Goal: Transaction & Acquisition: Purchase product/service

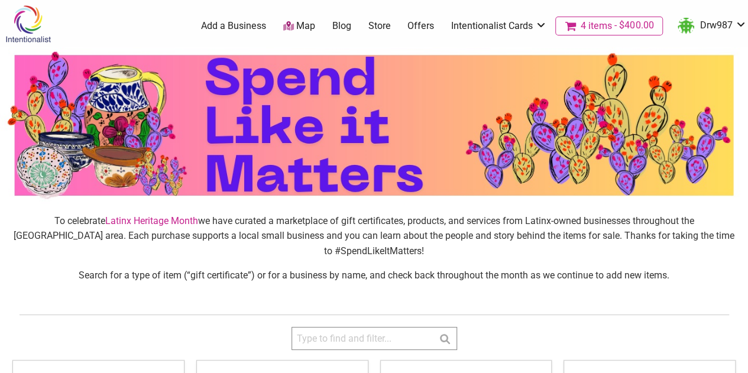
click at [631, 22] on span "$400.00" at bounding box center [632, 25] width 41 height 9
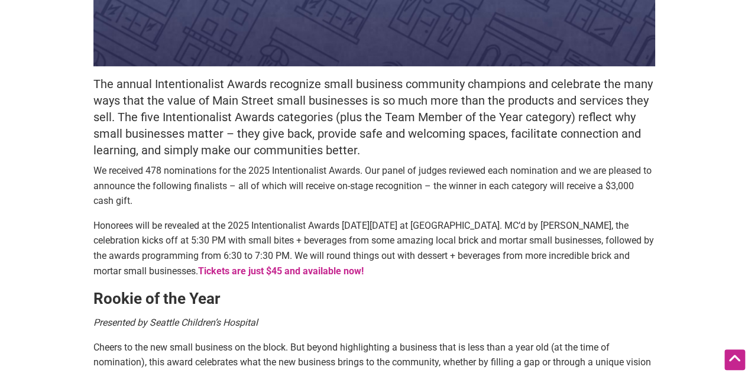
scroll to position [377, 0]
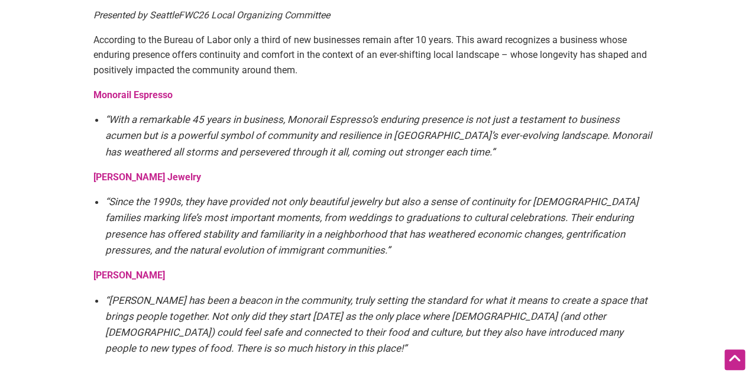
scroll to position [2158, 0]
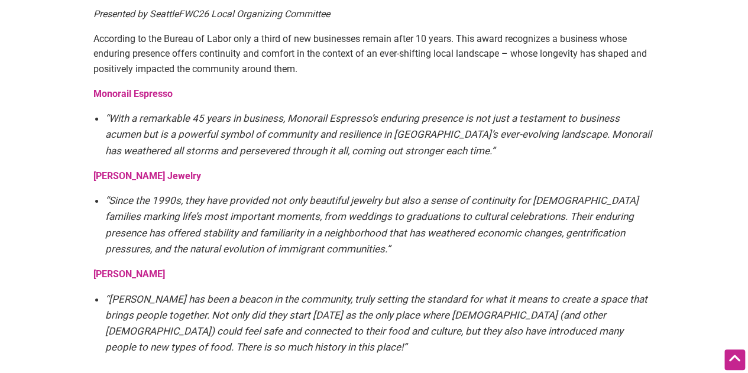
click at [139, 170] on strong "Kim Ngoc Jewelry" at bounding box center [147, 175] width 108 height 11
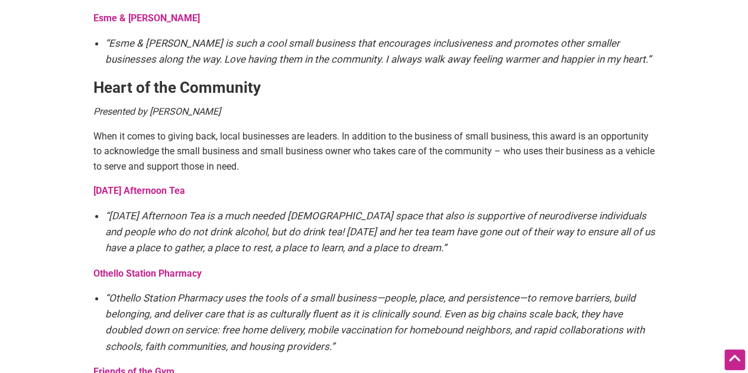
scroll to position [1673, 0]
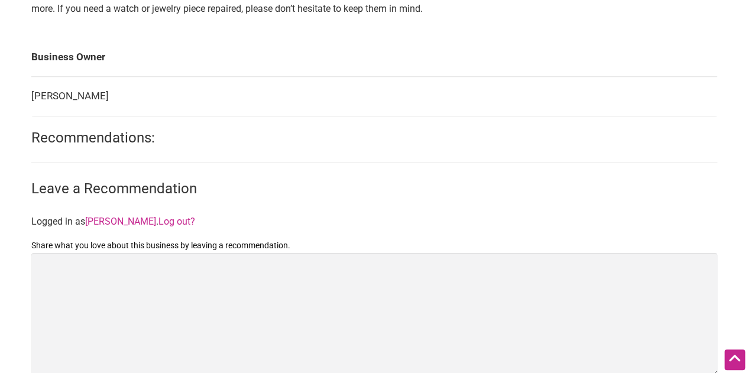
scroll to position [433, 0]
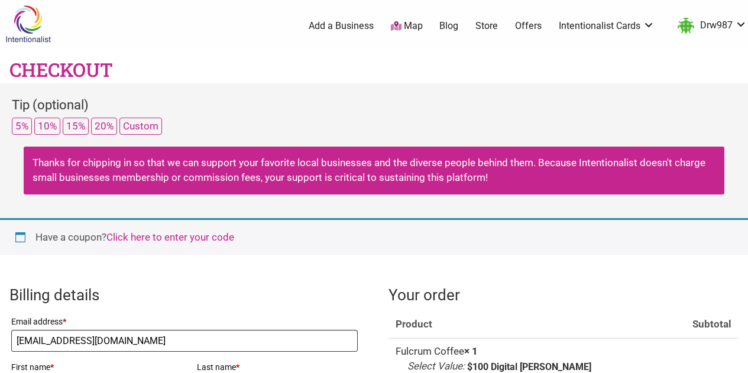
select select "WA"
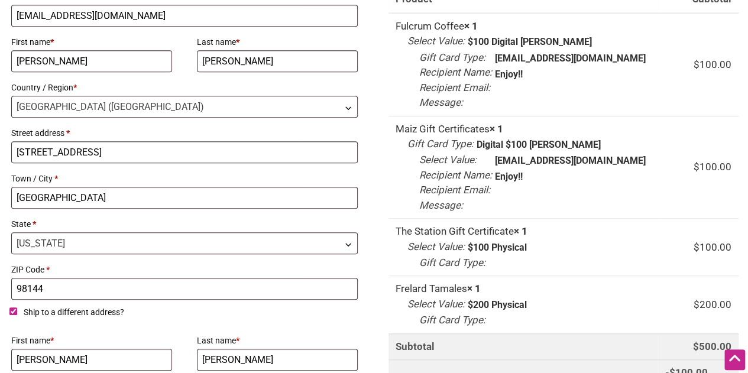
scroll to position [324, 0]
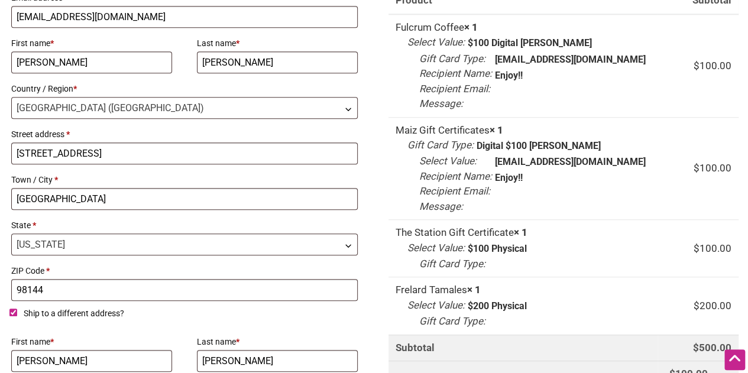
click at [550, 293] on td "Frelard Tamales × 1 Select Value: $200 Gift Card Type: Physical" at bounding box center [522, 305] width 269 height 57
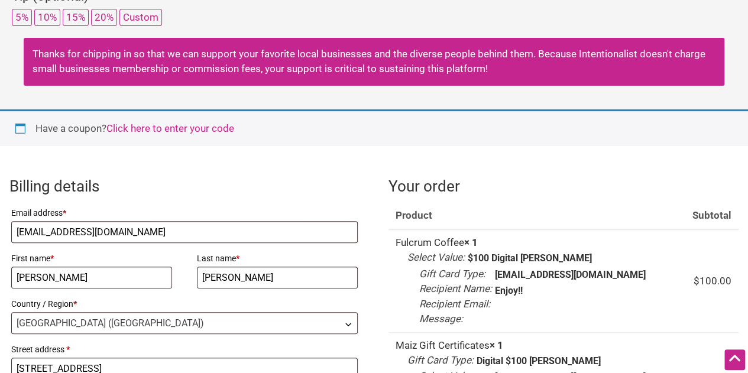
scroll to position [0, 0]
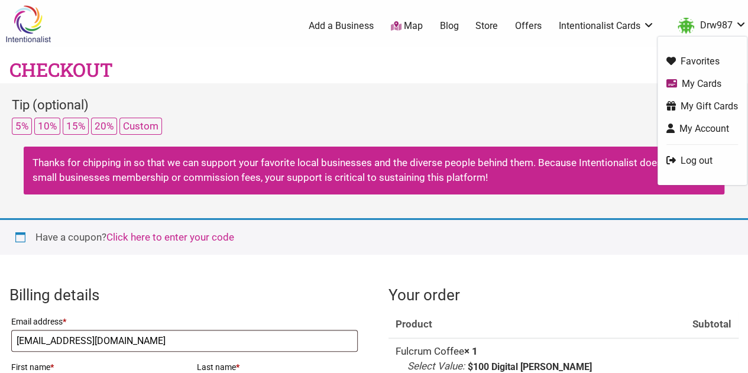
click at [706, 24] on link "Drw987" at bounding box center [709, 25] width 75 height 21
click at [703, 134] on link "My Account" at bounding box center [702, 129] width 72 height 14
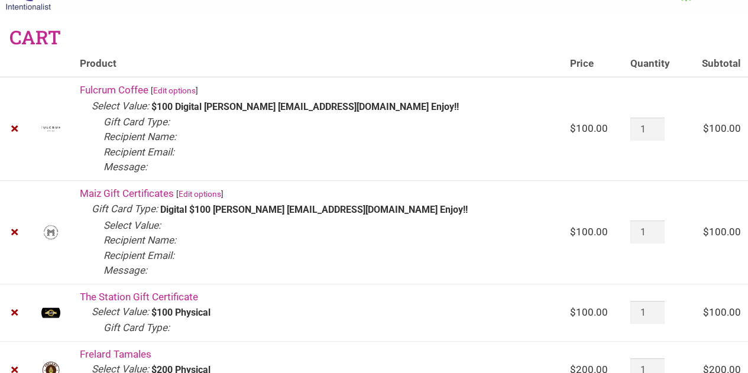
scroll to position [34, 0]
